Goal: Information Seeking & Learning: Learn about a topic

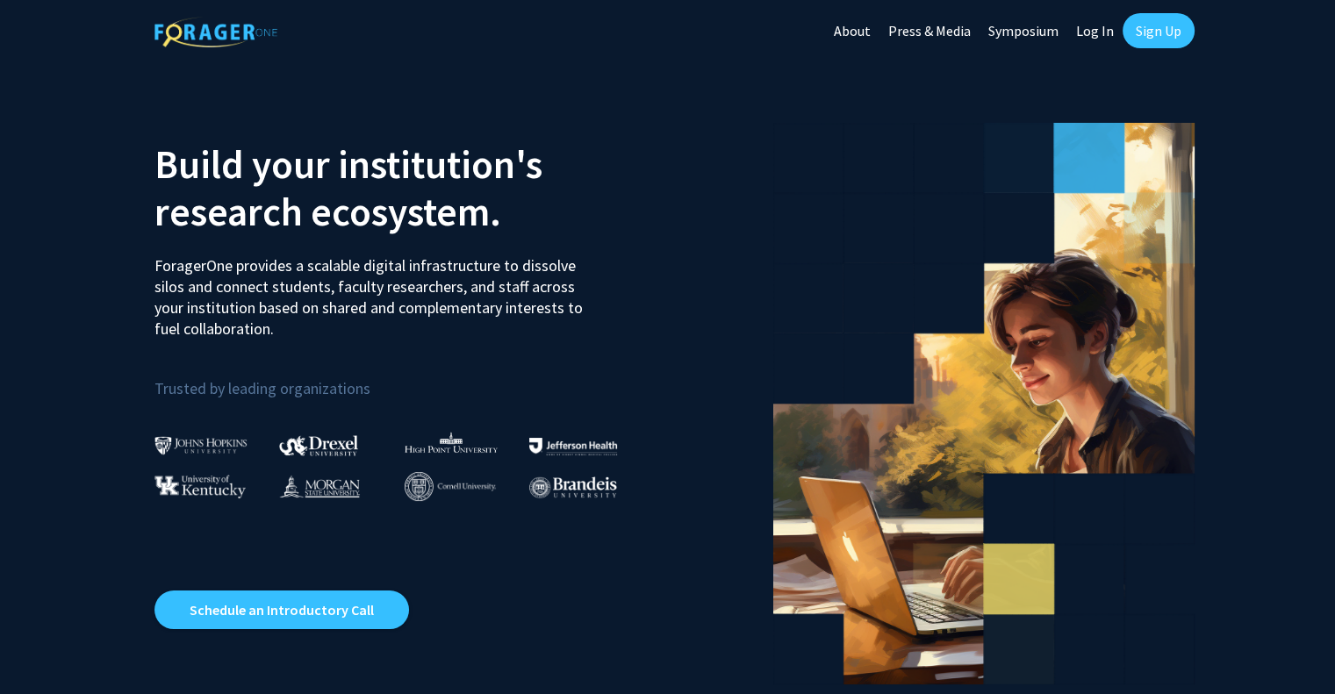
click at [1093, 34] on link "Log In" at bounding box center [1095, 30] width 55 height 61
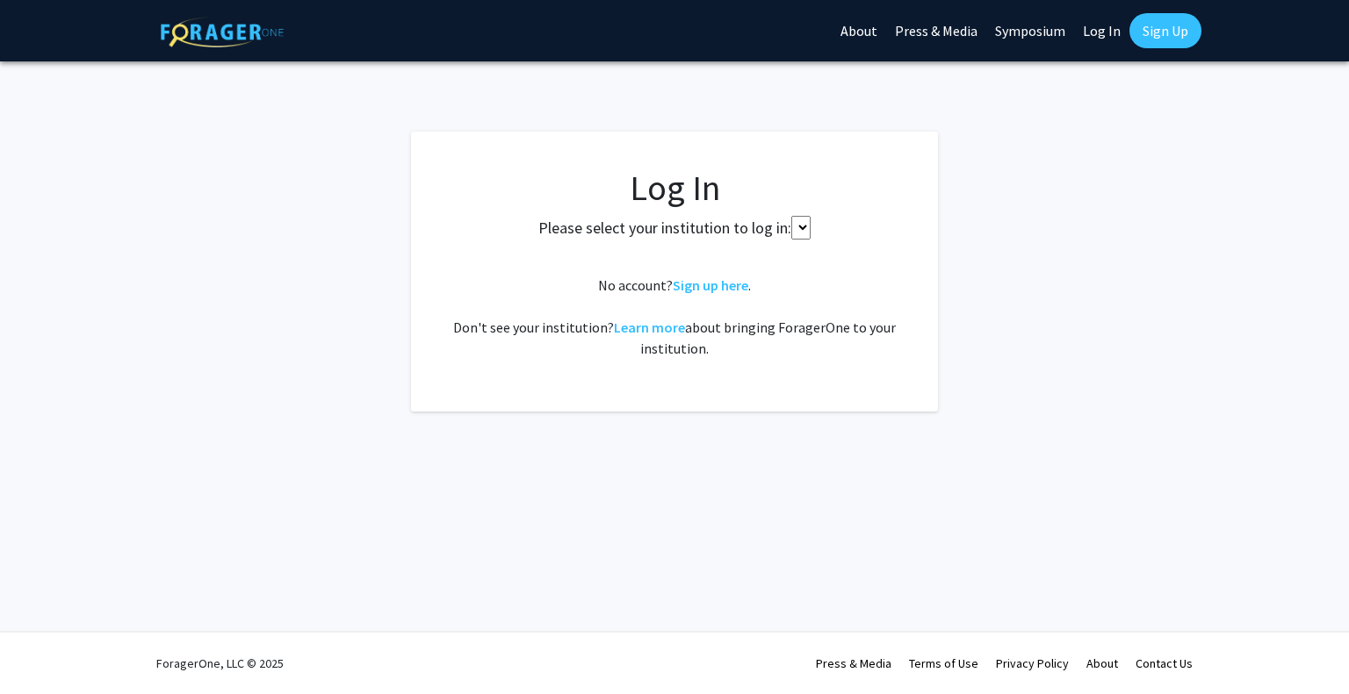
select select
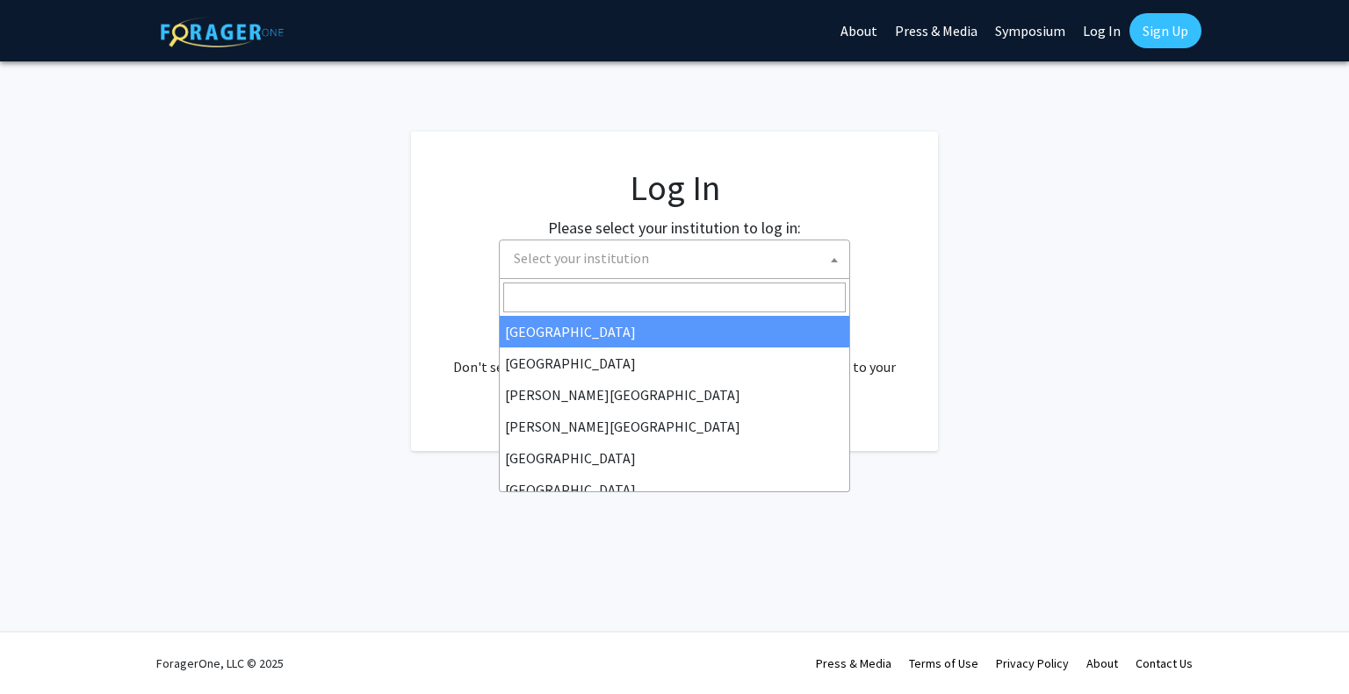
click at [713, 274] on span "Select your institution" at bounding box center [678, 259] width 342 height 36
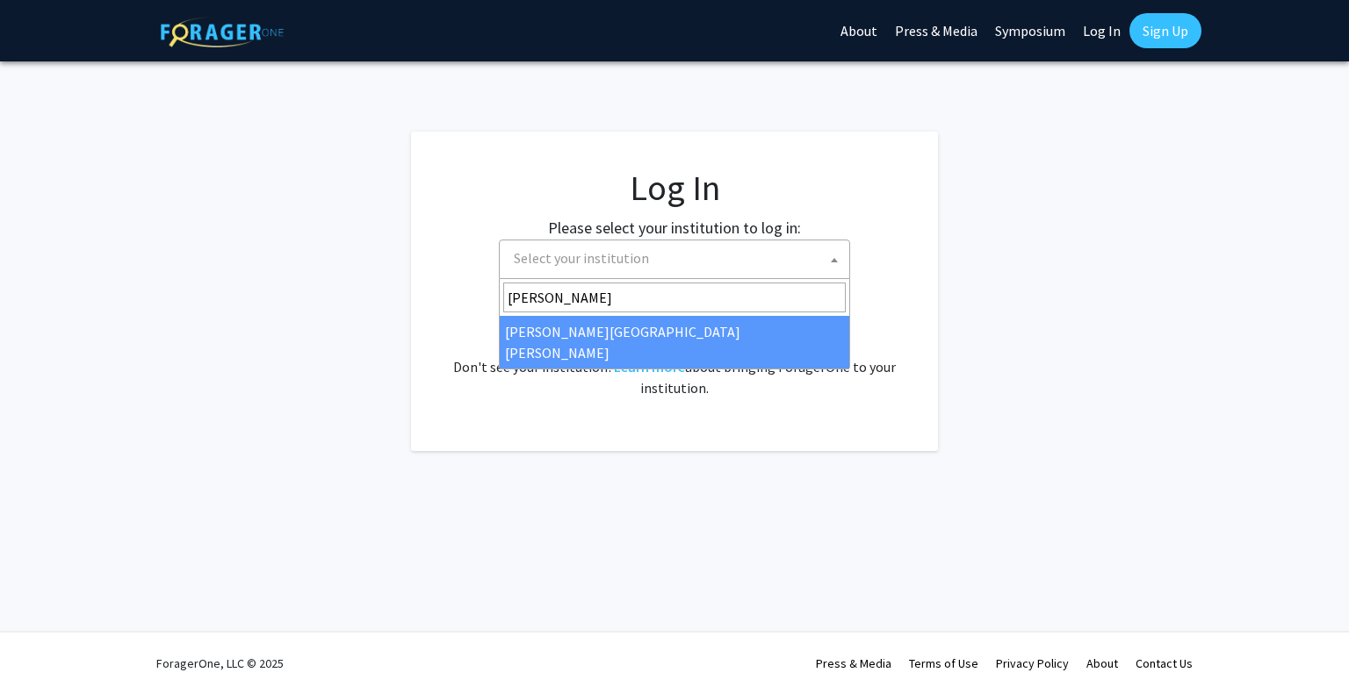
type input "[PERSON_NAME]"
select select "1"
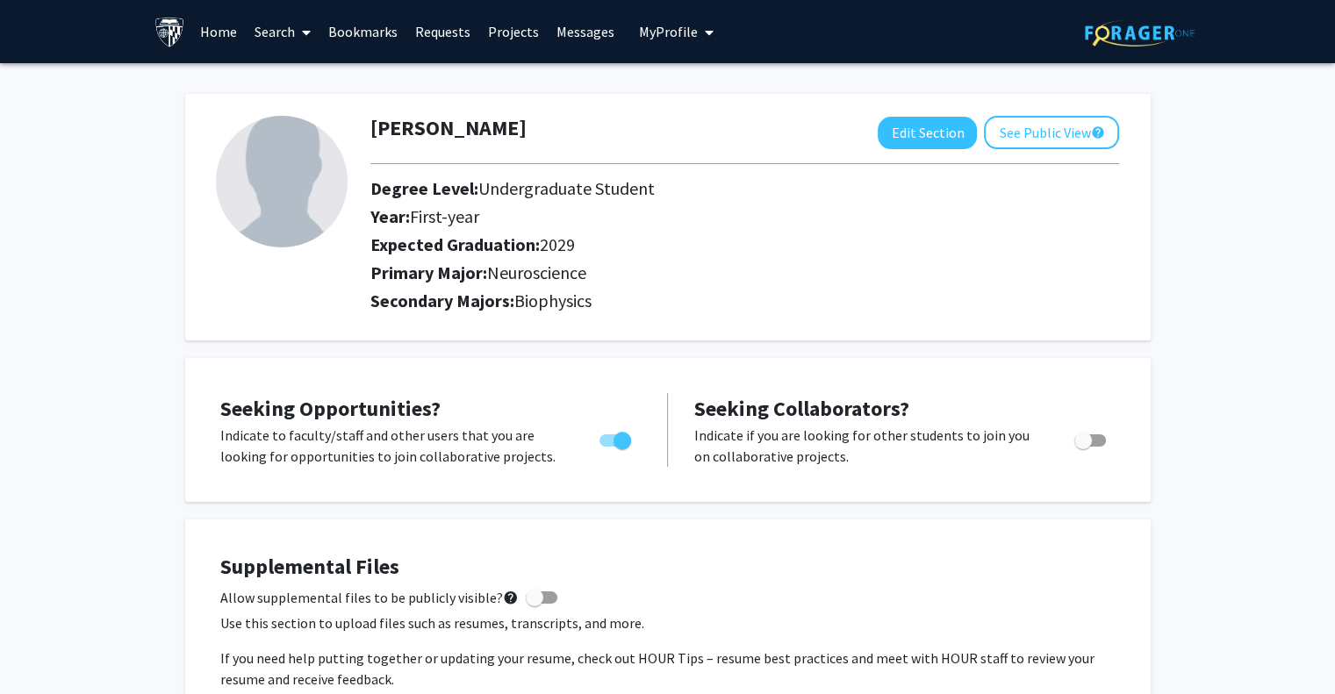
click at [259, 32] on link "Search" at bounding box center [283, 31] width 74 height 61
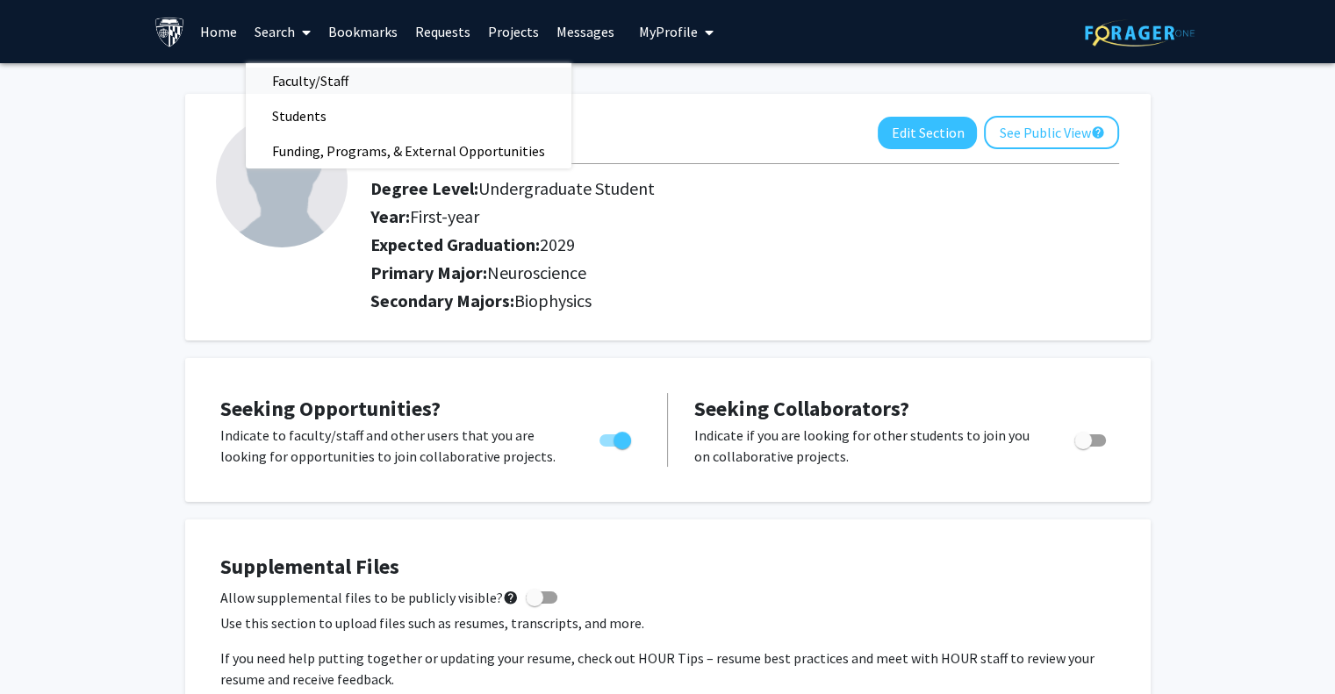
click at [293, 82] on span "Faculty/Staff" at bounding box center [310, 80] width 129 height 35
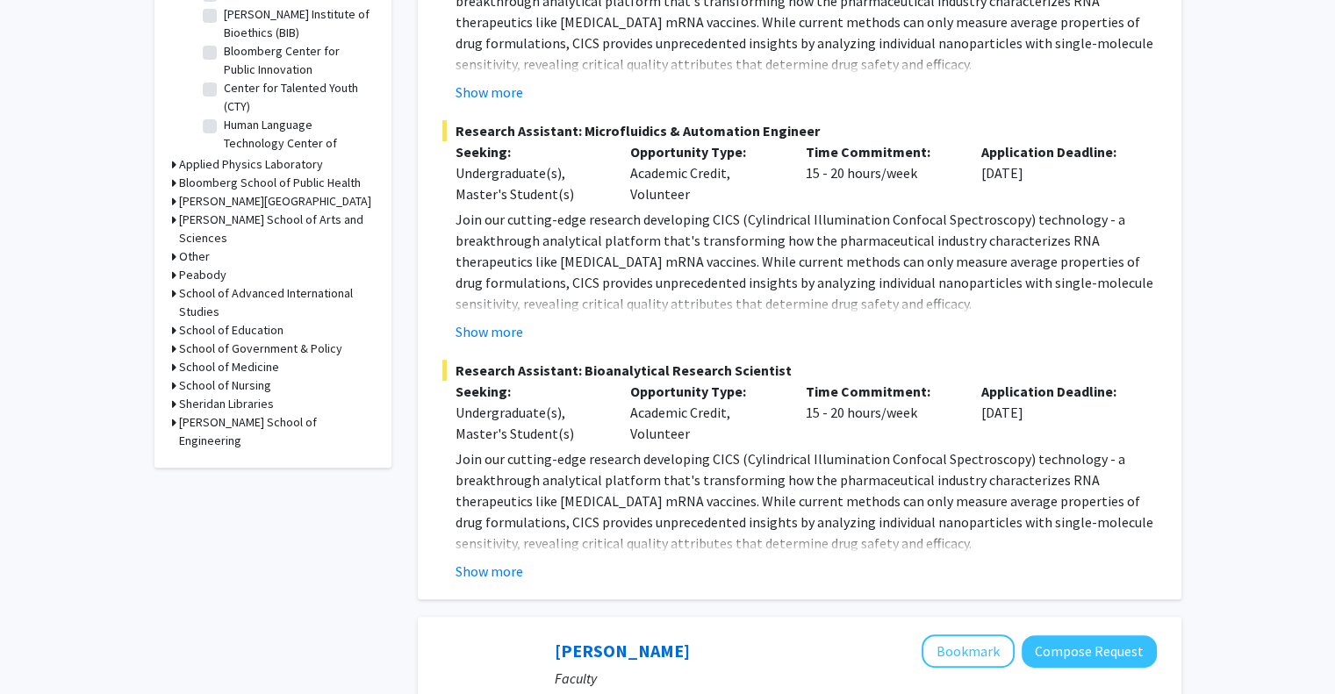
scroll to position [1215, 0]
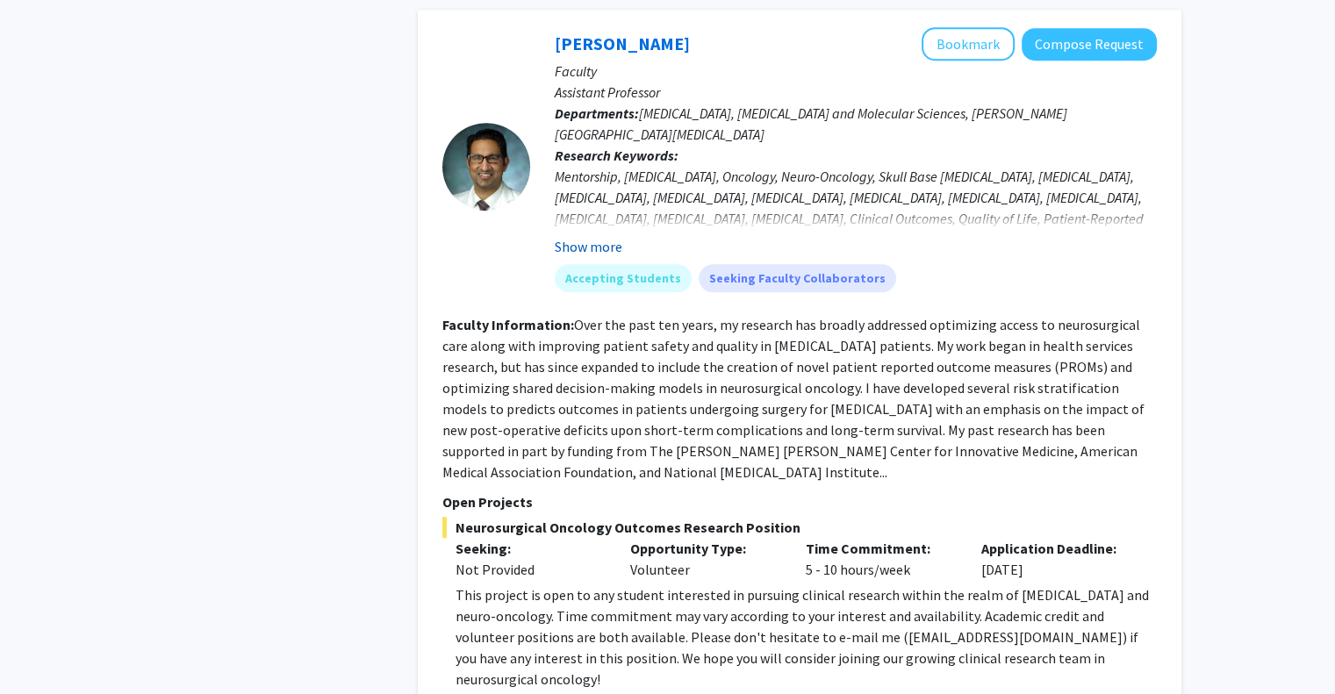
click at [611, 241] on button "Show more" at bounding box center [589, 246] width 68 height 21
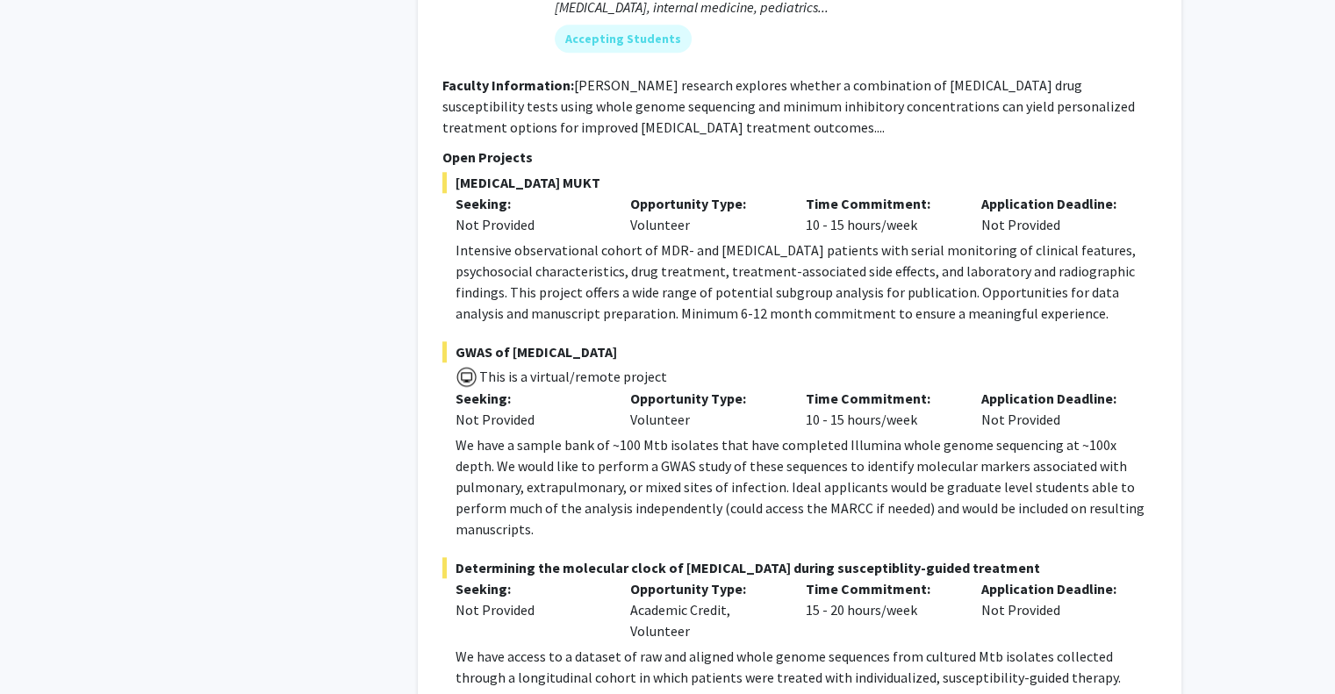
scroll to position [8477, 0]
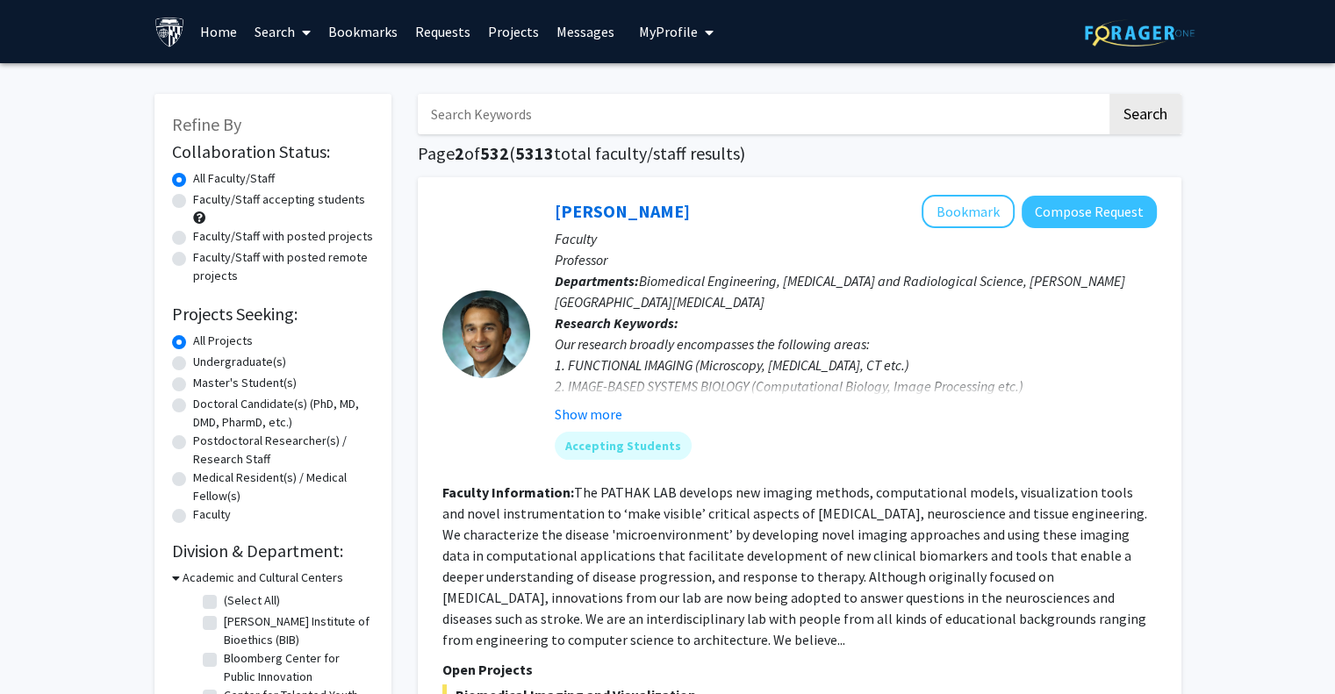
click at [193, 363] on label "Undergraduate(s)" at bounding box center [239, 362] width 93 height 18
click at [193, 363] on input "Undergraduate(s)" at bounding box center [198, 358] width 11 height 11
radio input "true"
click at [193, 332] on input "All Projects" at bounding box center [198, 337] width 11 height 11
radio input "true"
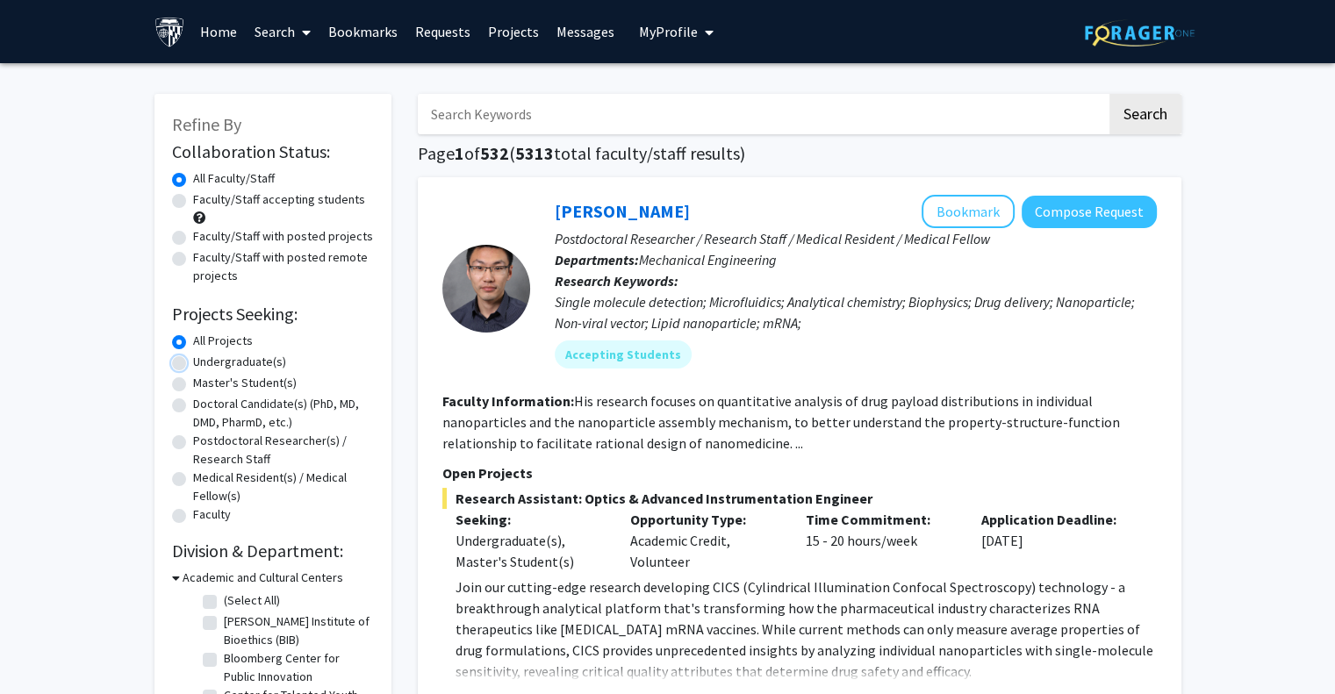
click at [193, 353] on input "Undergraduate(s)" at bounding box center [198, 358] width 11 height 11
radio input "true"
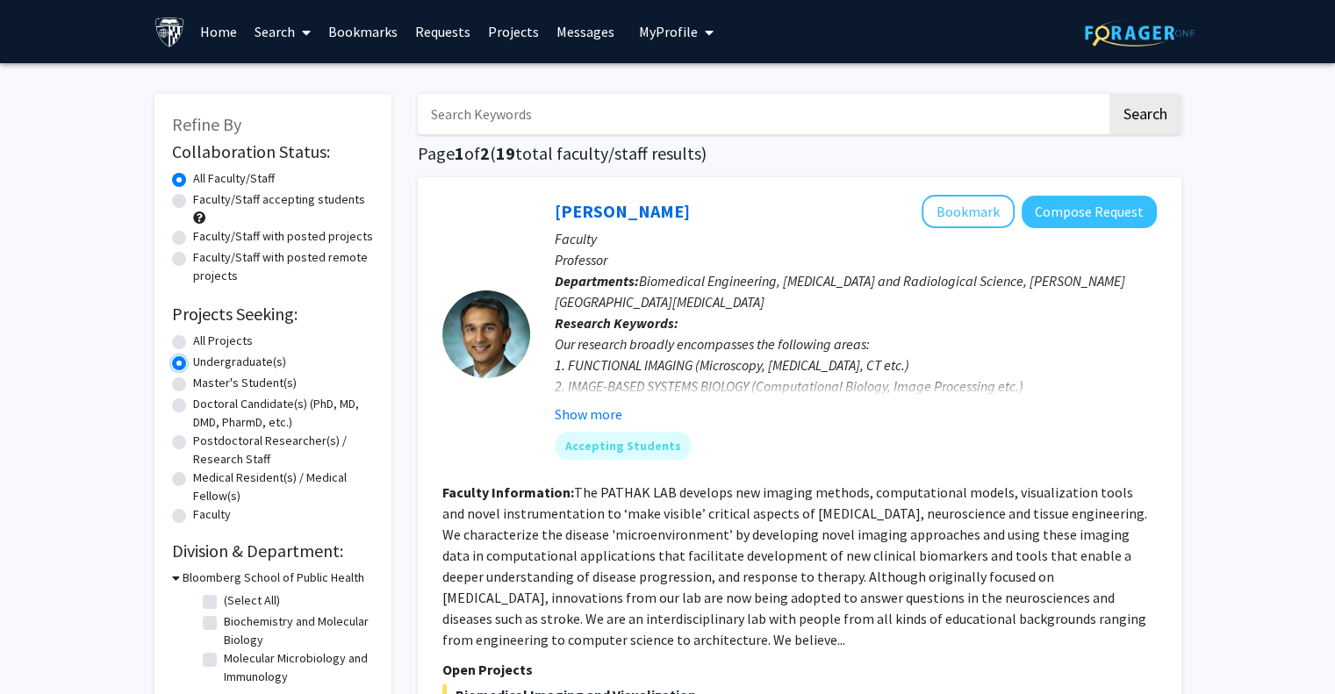
scroll to position [608, 0]
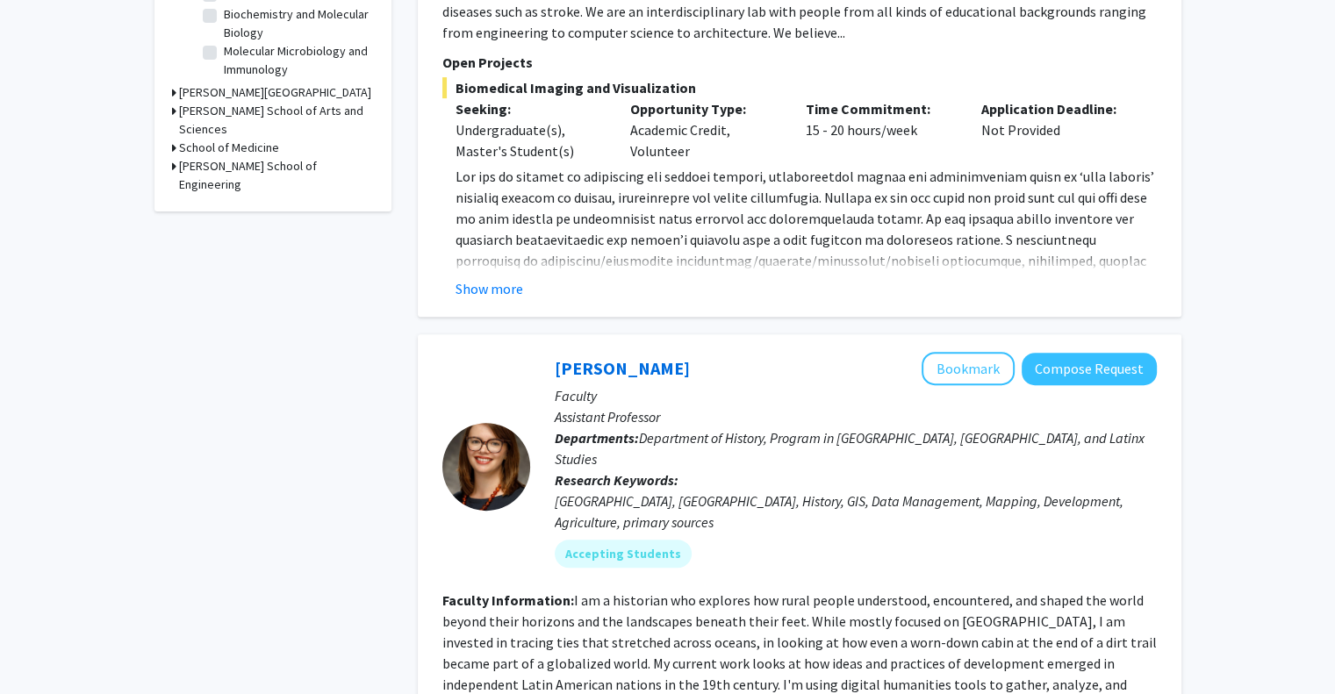
click at [175, 139] on icon at bounding box center [174, 148] width 4 height 18
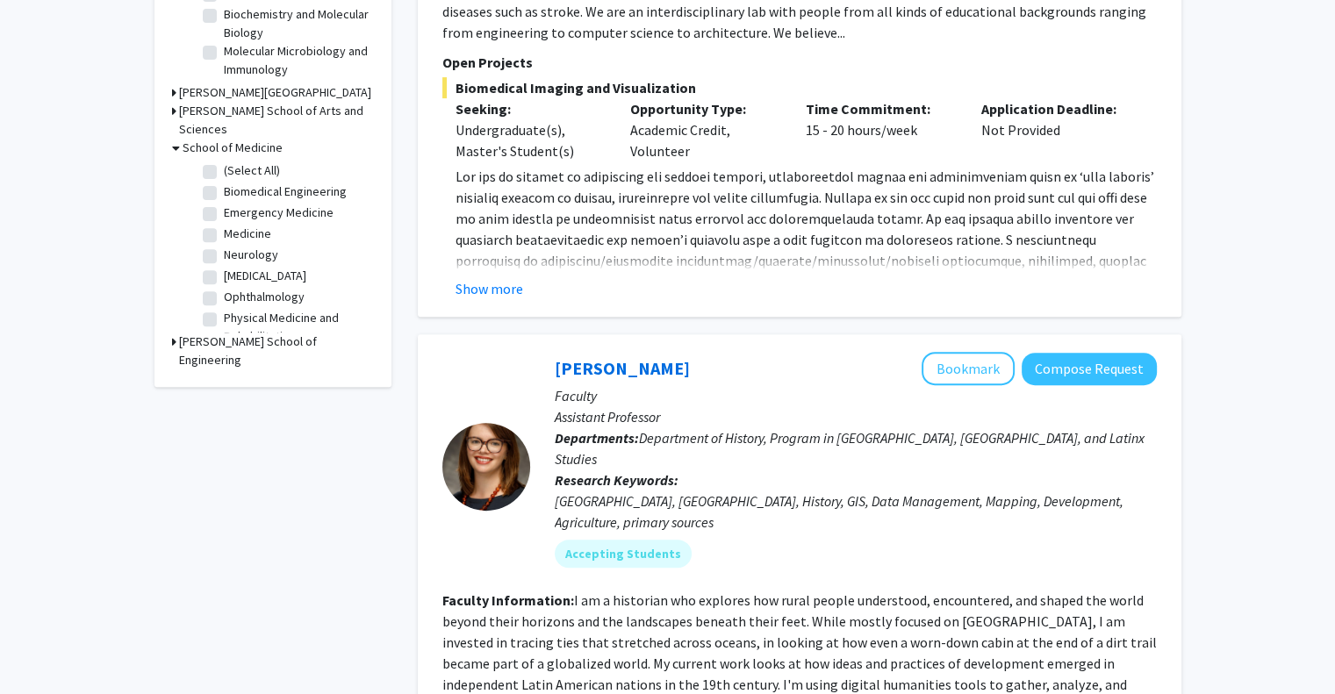
click at [224, 246] on label "Neurology" at bounding box center [251, 255] width 54 height 18
click at [224, 246] on input "Neurology" at bounding box center [229, 251] width 11 height 11
checkbox input "true"
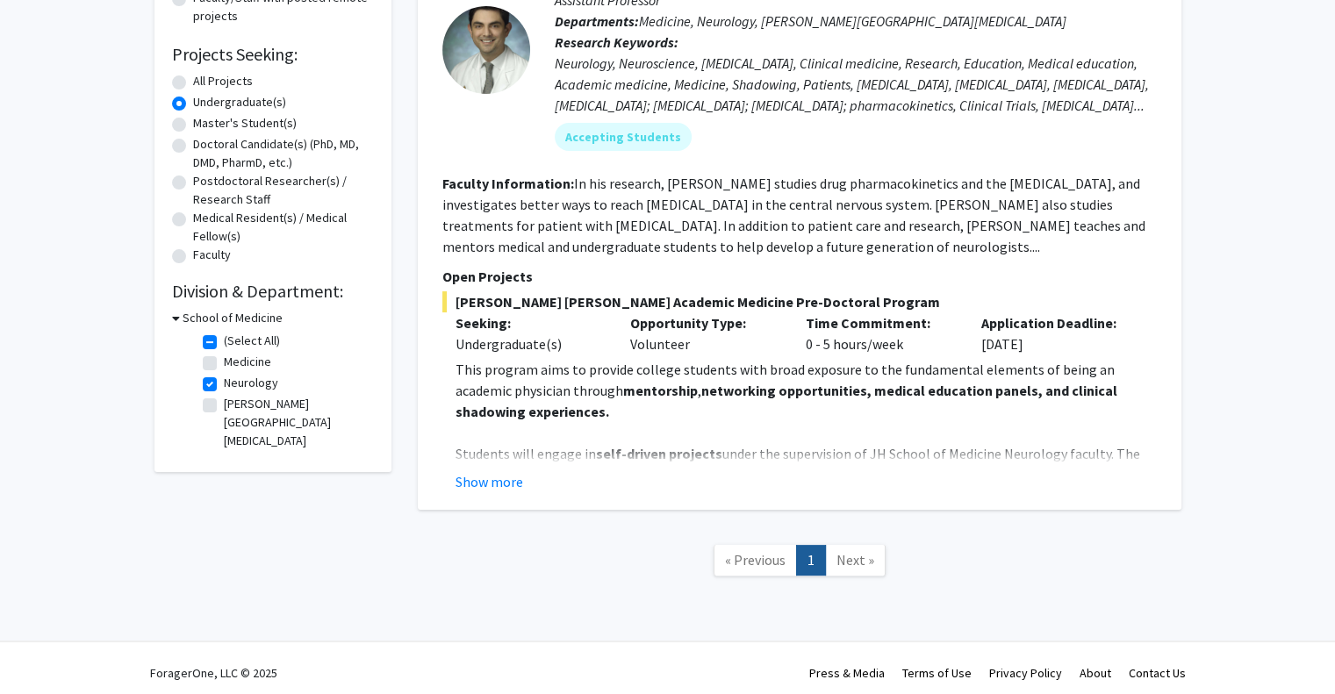
scroll to position [269, 0]
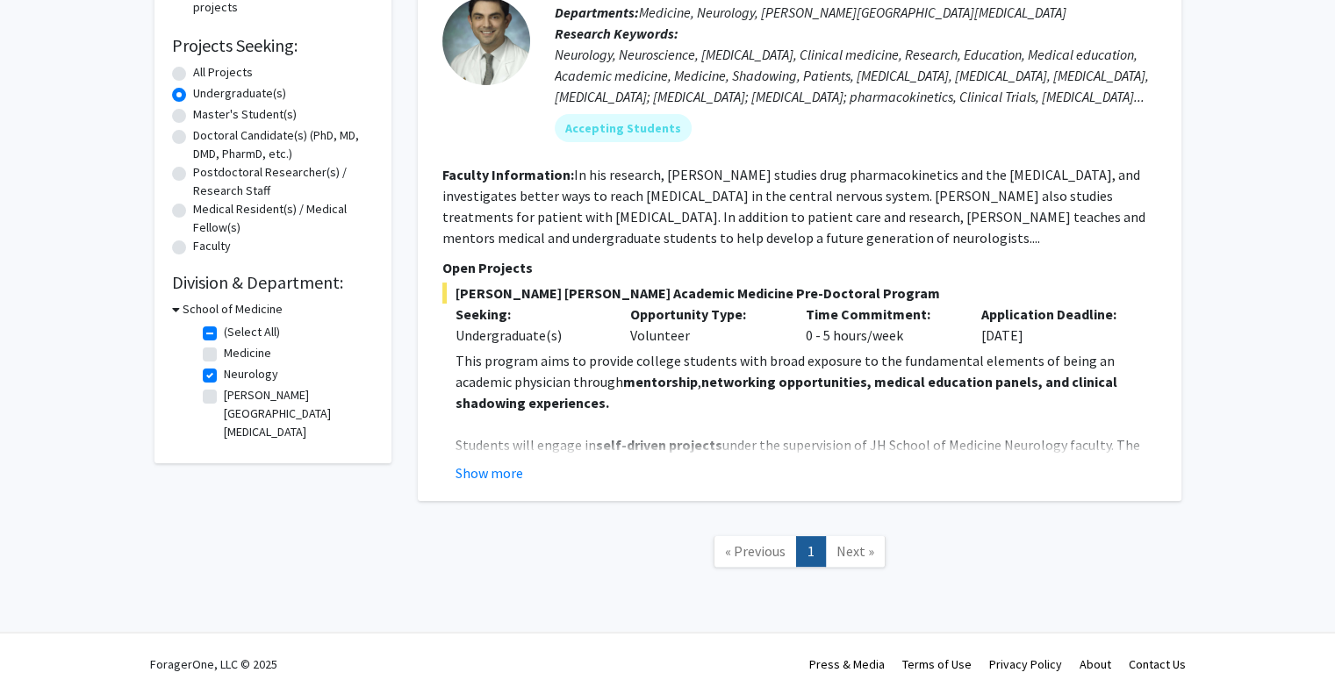
click at [224, 360] on label "Medicine" at bounding box center [247, 353] width 47 height 18
click at [224, 356] on input "Medicine" at bounding box center [229, 349] width 11 height 11
checkbox input "true"
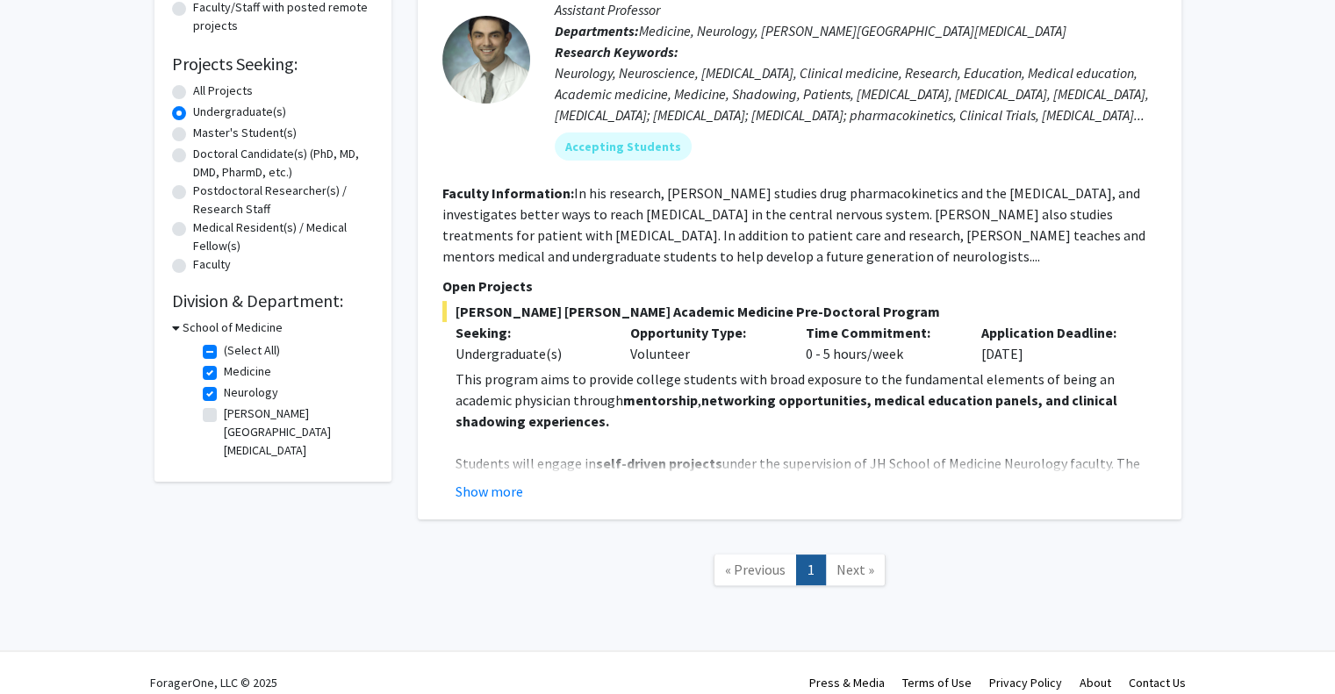
scroll to position [269, 0]
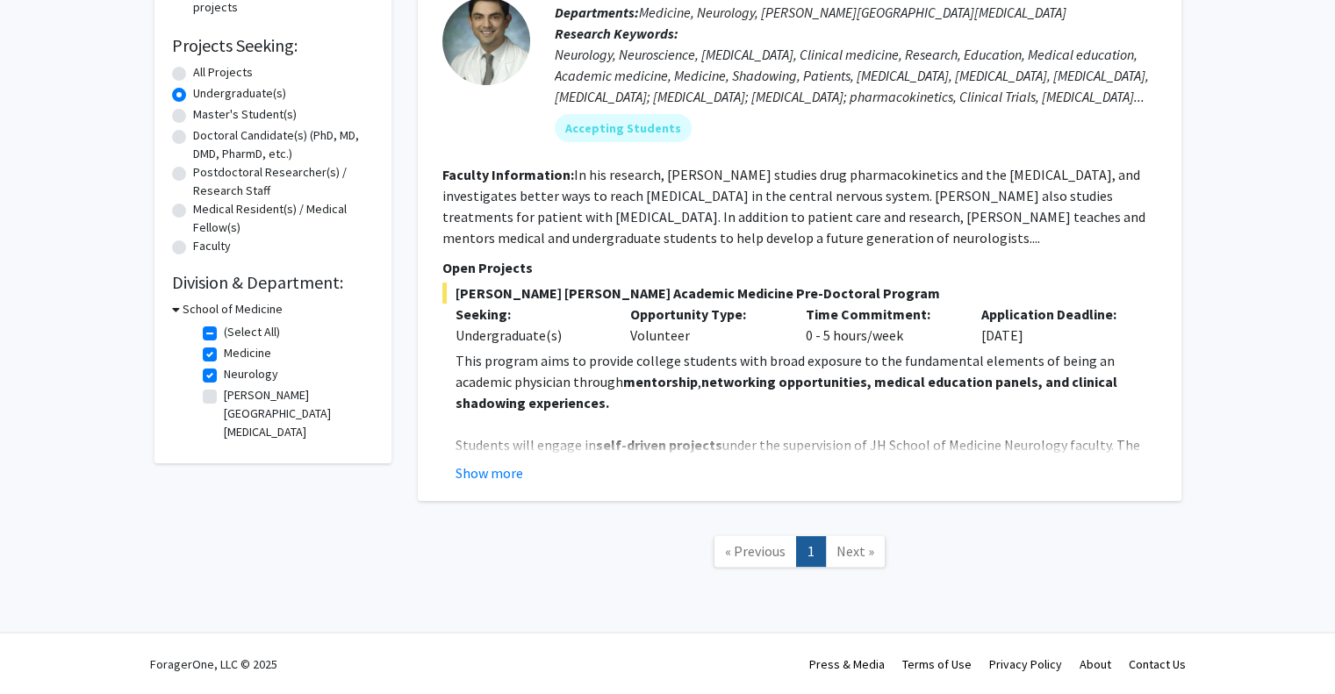
click at [224, 376] on label "Neurology" at bounding box center [251, 374] width 54 height 18
click at [224, 376] on input "Neurology" at bounding box center [229, 370] width 11 height 11
checkbox input "false"
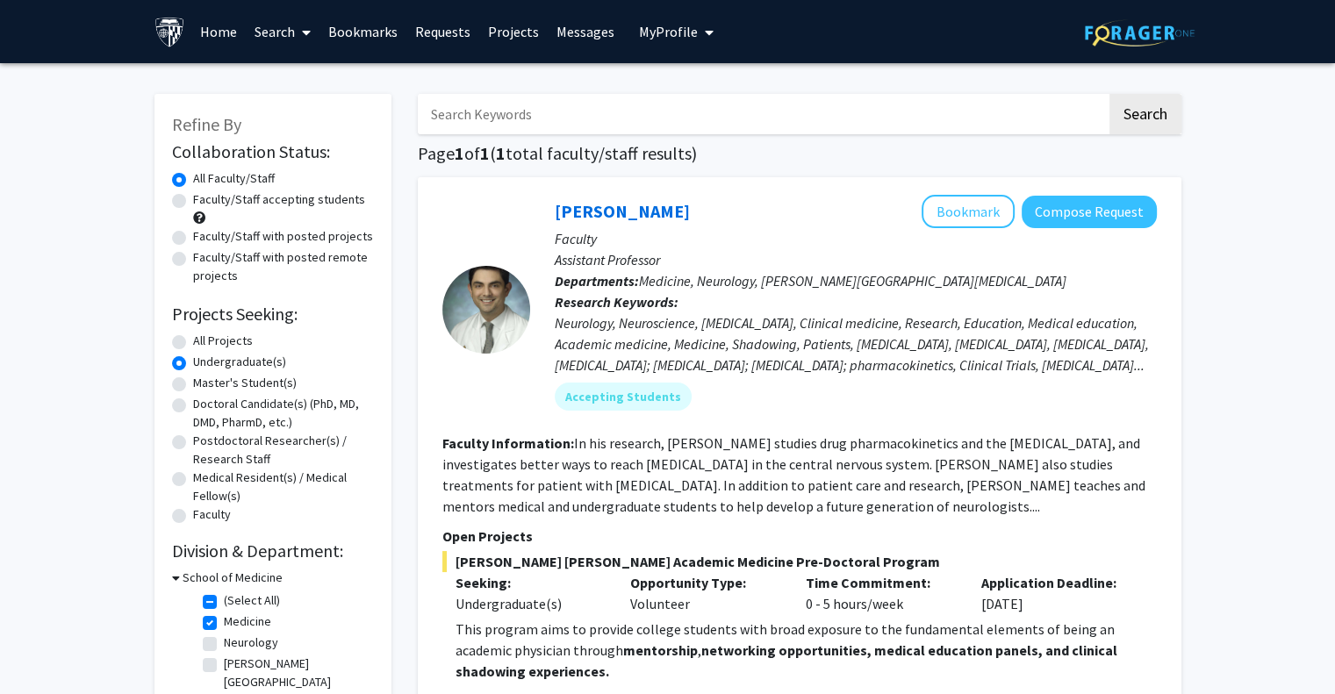
click at [224, 624] on label "Medicine" at bounding box center [247, 622] width 47 height 18
click at [224, 624] on input "Medicine" at bounding box center [229, 618] width 11 height 11
checkbox input "false"
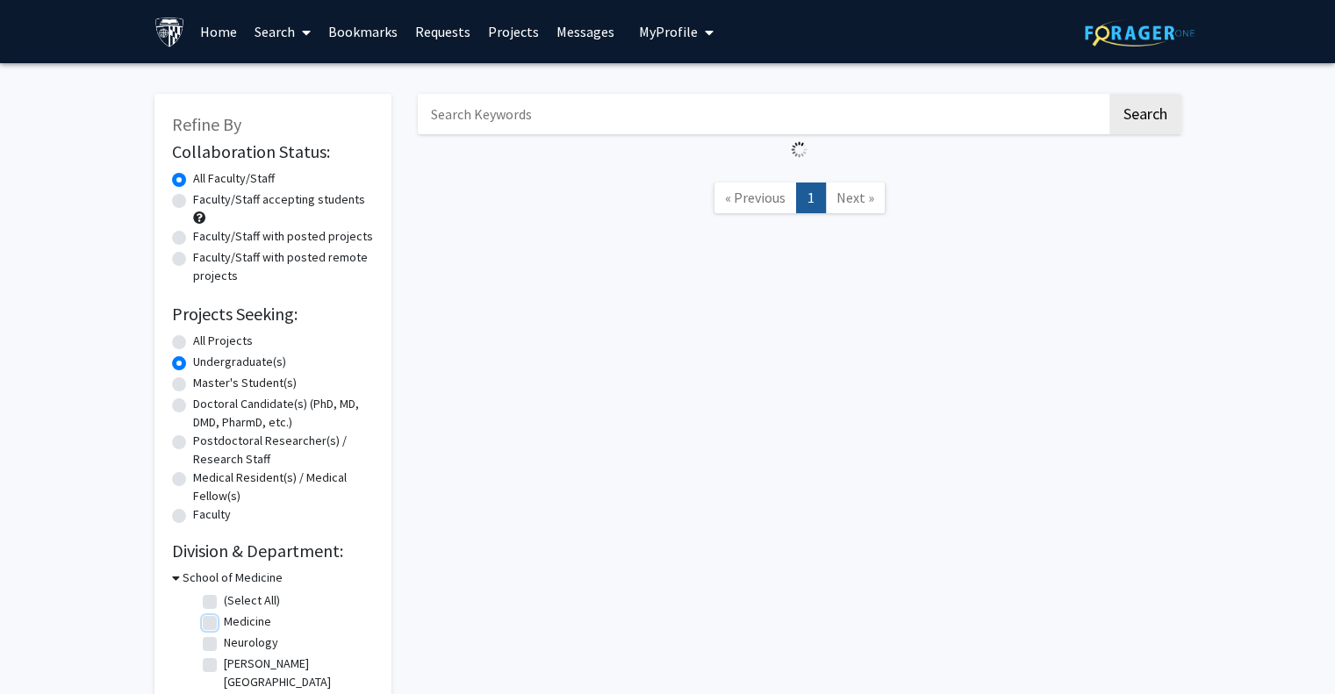
checkbox input "false"
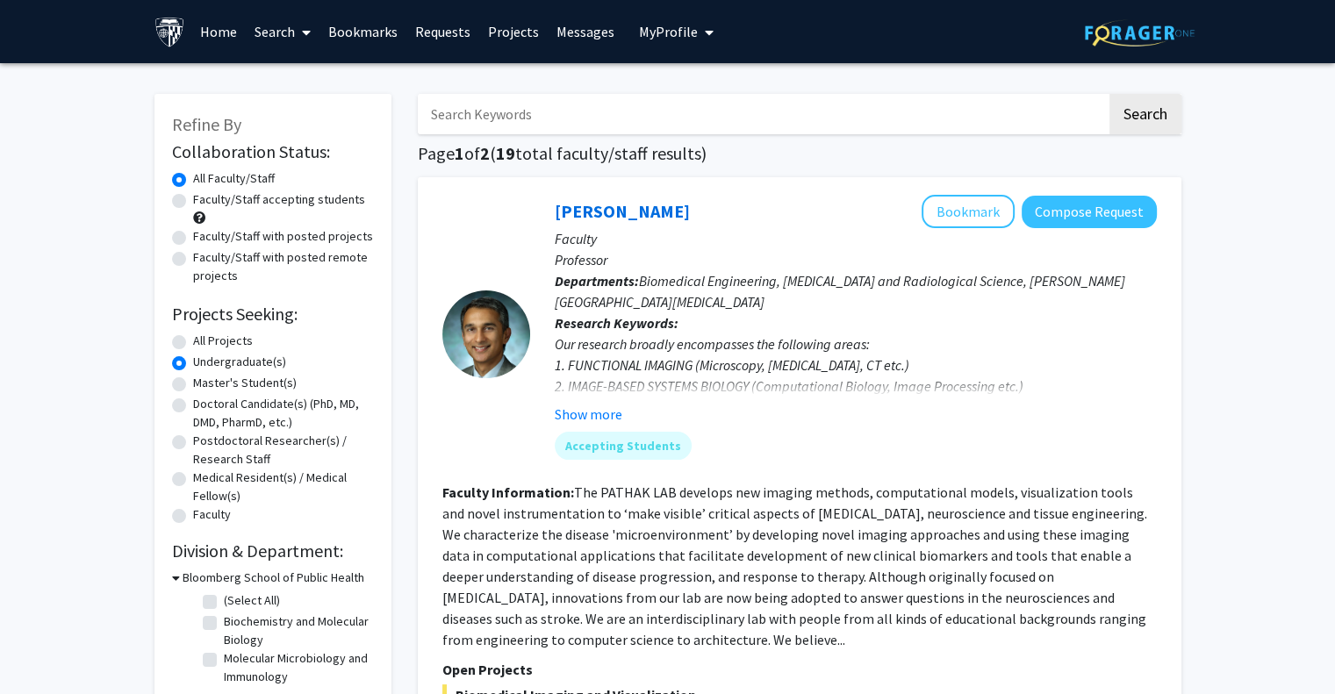
scroll to position [608, 0]
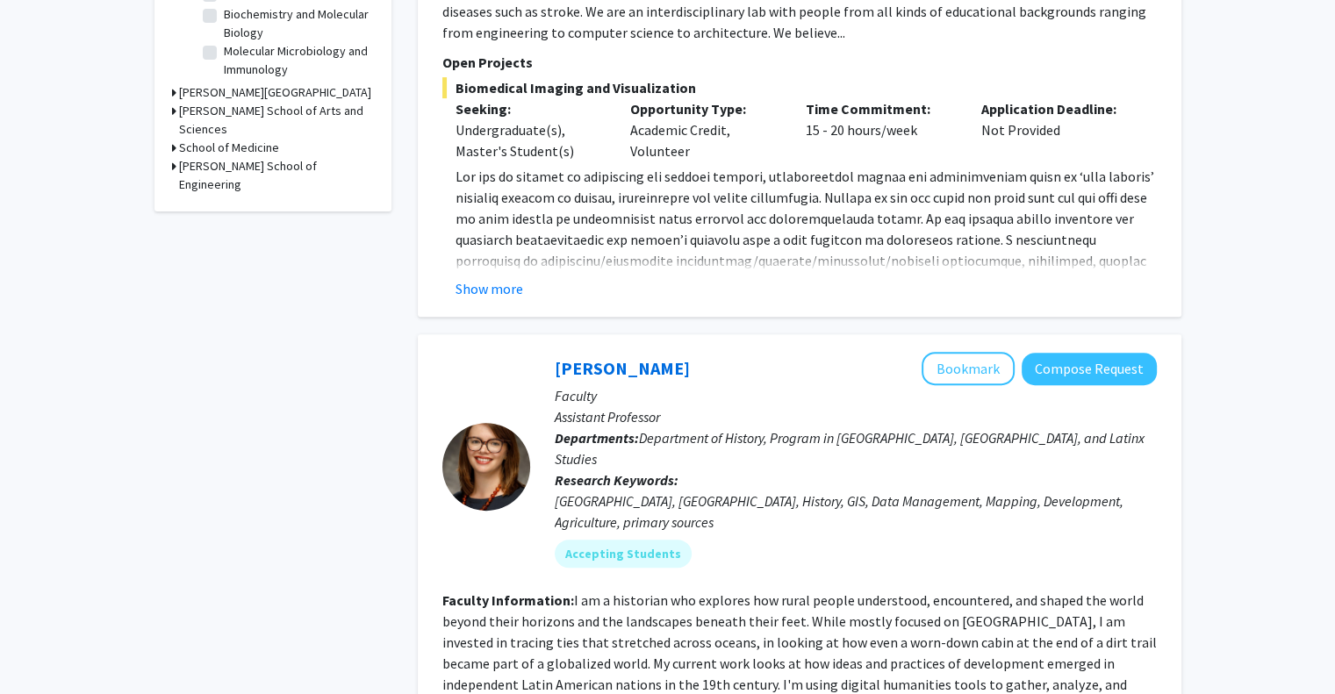
click at [176, 112] on div "[PERSON_NAME] School of Arts and Sciences" at bounding box center [273, 120] width 202 height 37
click at [172, 111] on icon at bounding box center [174, 111] width 4 height 18
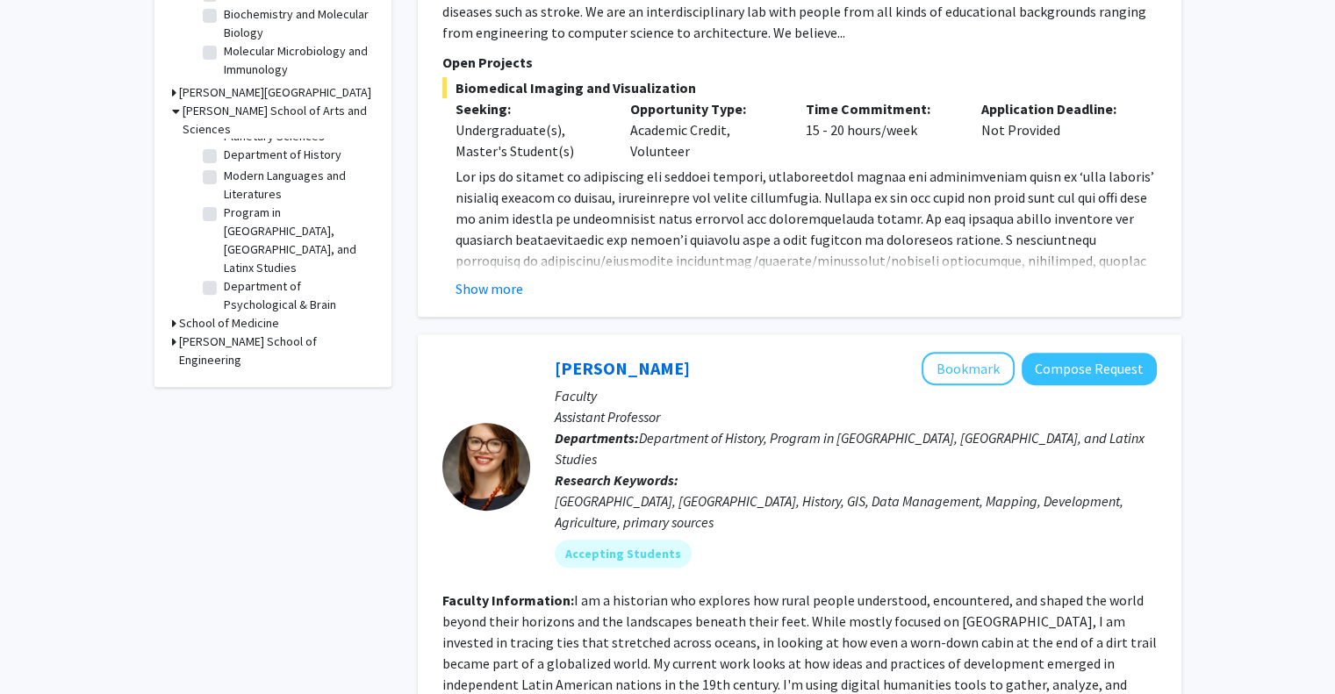
scroll to position [176, 0]
click at [224, 273] on label "Department of Psychological & Brain Sciences" at bounding box center [297, 300] width 146 height 55
click at [224, 273] on input "Department of Psychological & Brain Sciences" at bounding box center [229, 278] width 11 height 11
checkbox input "true"
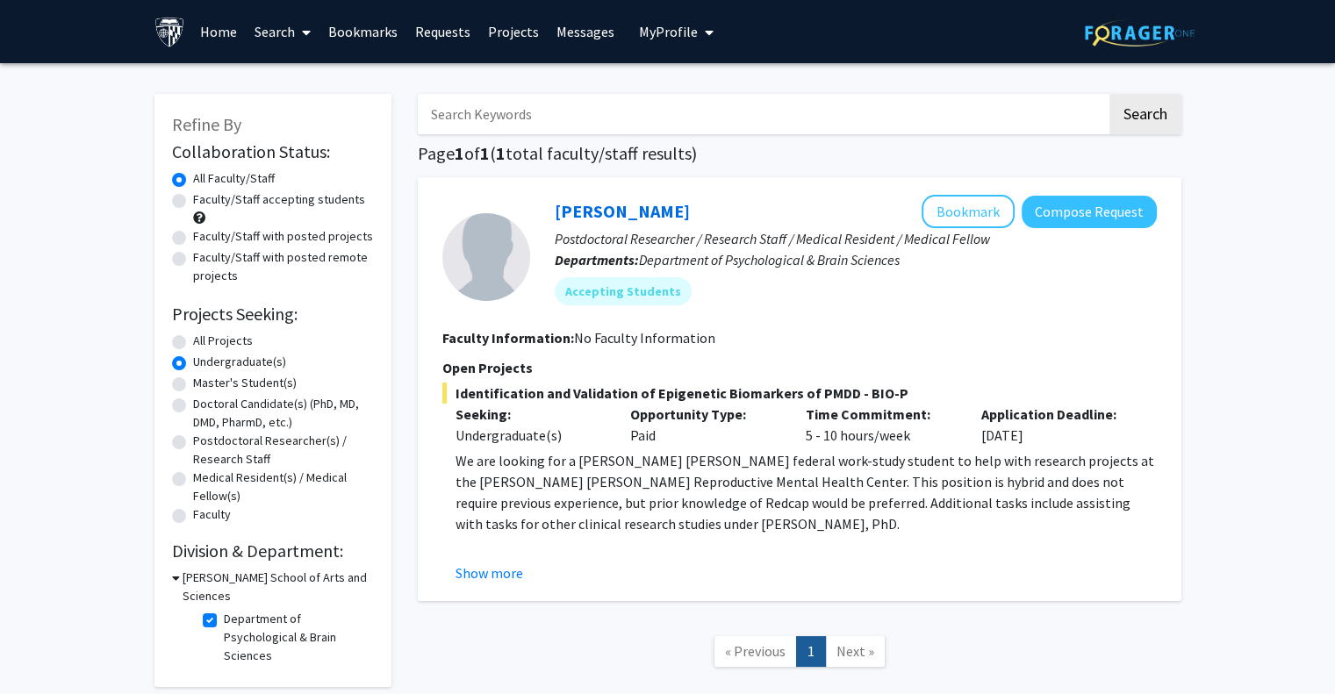
click at [224, 610] on label "Department of Psychological & Brain Sciences" at bounding box center [297, 637] width 146 height 55
click at [224, 610] on input "Department of Psychological & Brain Sciences" at bounding box center [229, 615] width 11 height 11
checkbox input "false"
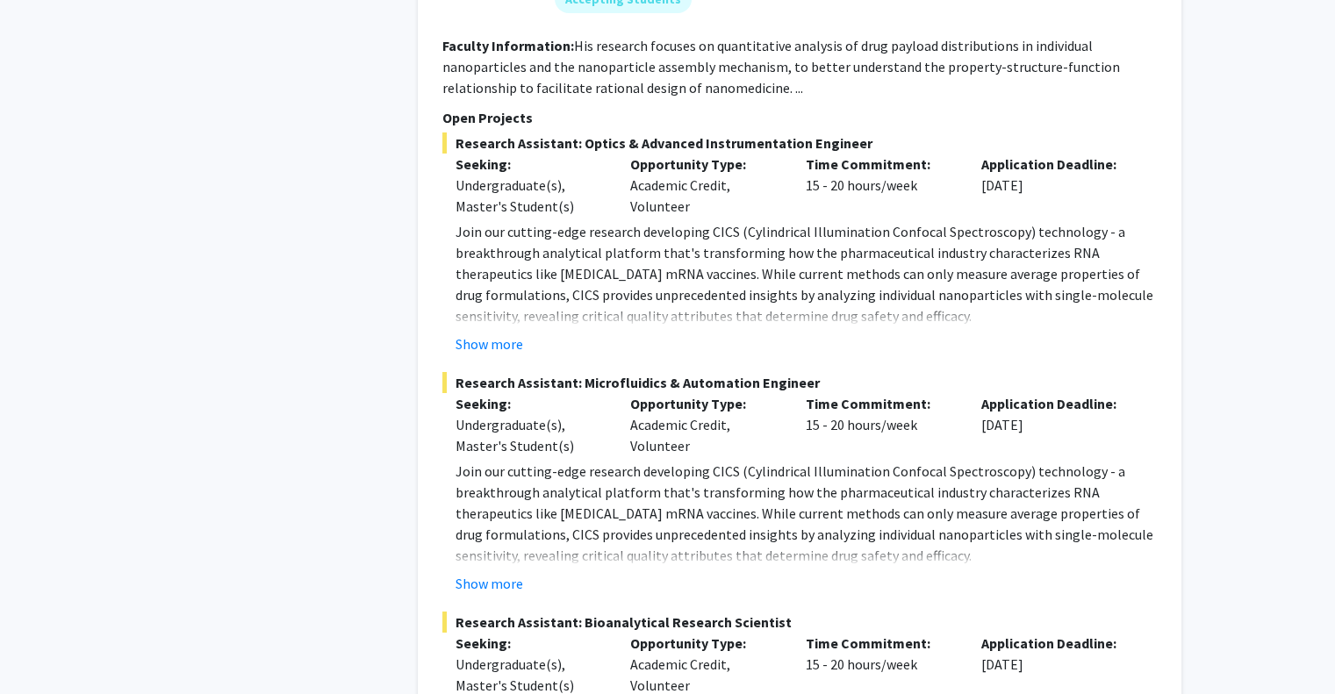
scroll to position [7459, 0]
